Goal: Task Accomplishment & Management: Use online tool/utility

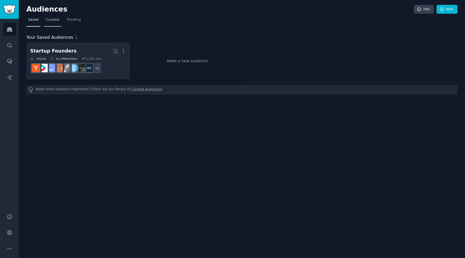
click at [57, 20] on span "Curated" at bounding box center [52, 19] width 13 height 5
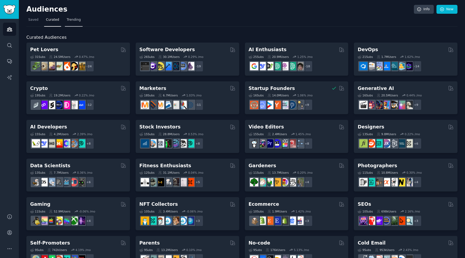
click at [71, 20] on span "Trending" at bounding box center [74, 19] width 14 height 5
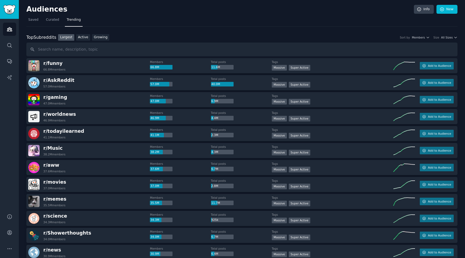
click at [65, 52] on input "text" at bounding box center [241, 49] width 431 height 14
type input "startup"
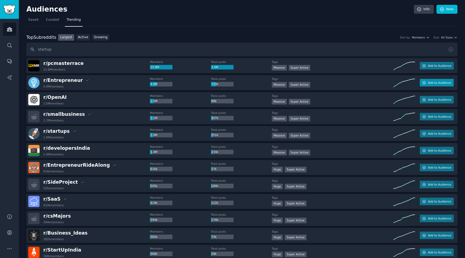
click at [436, 84] on span "Add to Audience" at bounding box center [438, 83] width 23 height 4
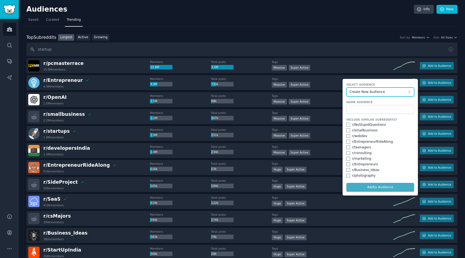
click at [382, 92] on span "Create New Audience" at bounding box center [378, 92] width 59 height 5
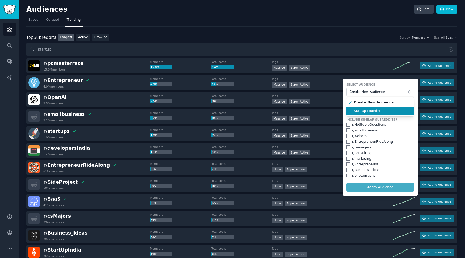
click at [373, 111] on span "Startup Founders" at bounding box center [382, 111] width 56 height 5
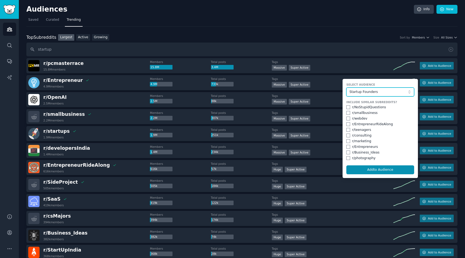
click at [373, 91] on span "Startup Founders" at bounding box center [378, 92] width 59 height 5
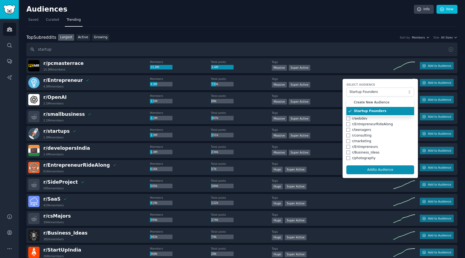
click at [373, 97] on ul "Create New Audience Startup Founders" at bounding box center [380, 106] width 68 height 19
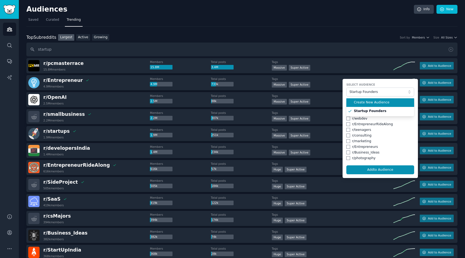
click at [372, 103] on span "Create New Audience" at bounding box center [382, 102] width 56 height 5
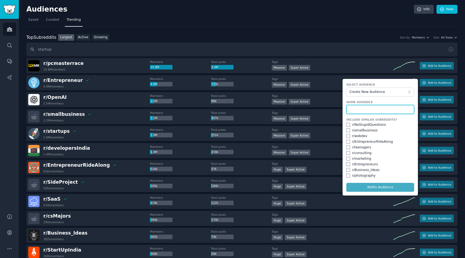
click at [369, 106] on input "text" at bounding box center [380, 109] width 68 height 9
type input "New startup audience"
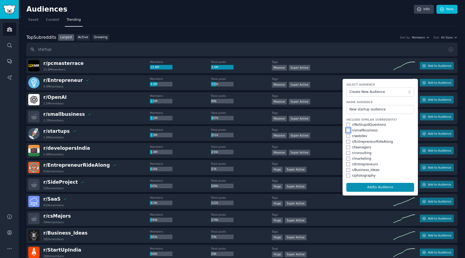
click at [347, 131] on input "checkbox" at bounding box center [348, 130] width 4 height 4
checkbox input "true"
click at [347, 141] on input "checkbox" at bounding box center [348, 142] width 4 height 4
checkbox input "true"
click at [348, 153] on input "checkbox" at bounding box center [348, 153] width 4 height 4
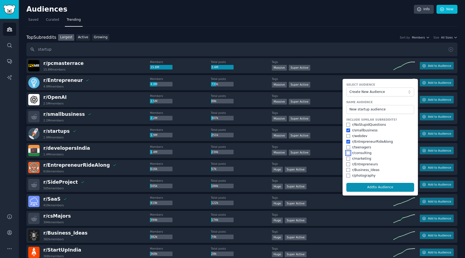
checkbox input "true"
click at [347, 159] on input "checkbox" at bounding box center [348, 158] width 4 height 4
checkbox input "true"
click at [347, 163] on input "checkbox" at bounding box center [348, 164] width 4 height 4
checkbox input "true"
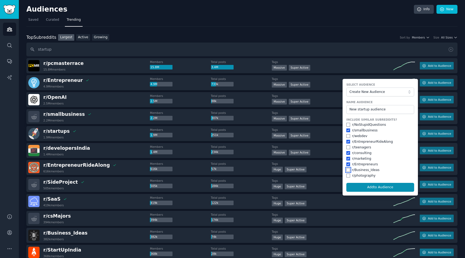
click at [347, 170] on input "checkbox" at bounding box center [348, 170] width 4 height 4
checkbox input "true"
click at [369, 186] on button "Add to Audience" at bounding box center [380, 187] width 68 height 9
checkbox input "false"
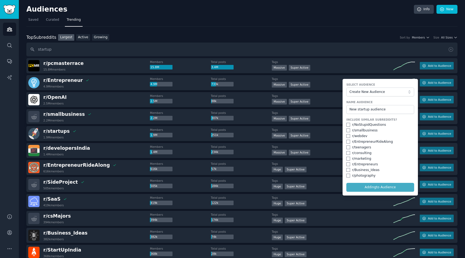
checkbox input "false"
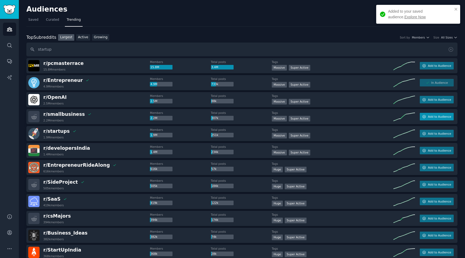
click at [441, 118] on span "Add to Audience" at bounding box center [438, 117] width 23 height 4
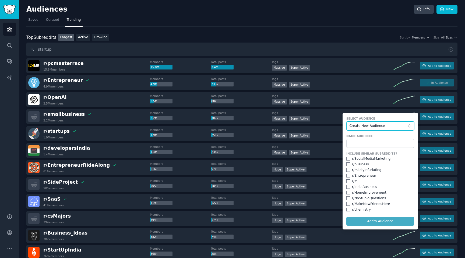
click at [365, 126] on span "Create New Audience" at bounding box center [378, 125] width 59 height 5
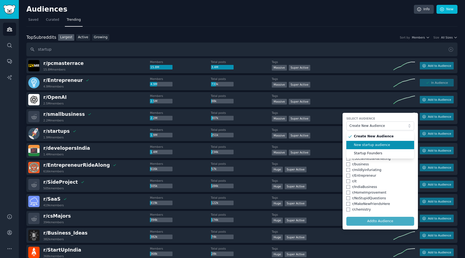
click at [369, 146] on span "New startup audience" at bounding box center [382, 144] width 56 height 5
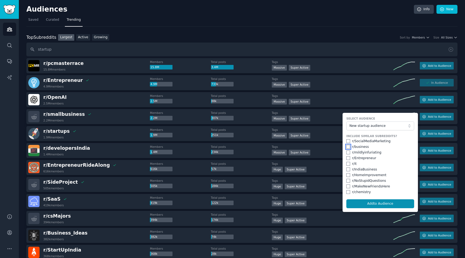
click at [347, 147] on input "checkbox" at bounding box center [348, 147] width 4 height 4
checkbox input "true"
click at [347, 158] on input "checkbox" at bounding box center [348, 158] width 4 height 4
checkbox input "true"
click at [371, 203] on button "Add to Audience" at bounding box center [380, 203] width 68 height 9
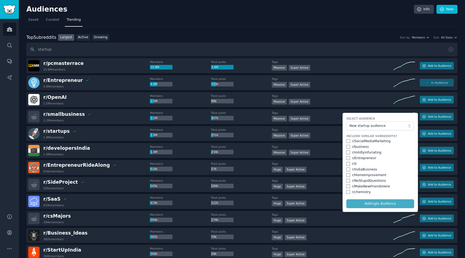
checkbox input "false"
